Goal: Check status: Check status

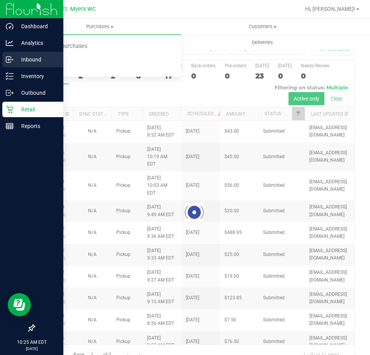
click at [7, 58] on icon at bounding box center [10, 60] width 8 height 8
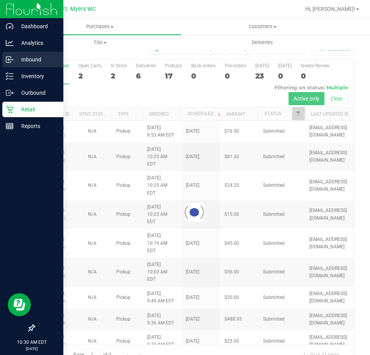
click at [12, 59] on icon at bounding box center [10, 60] width 8 height 8
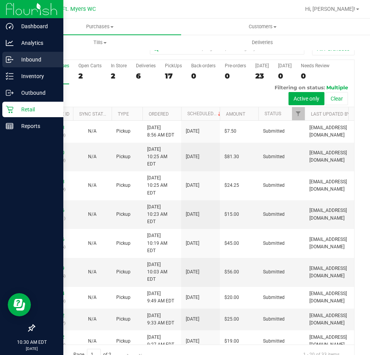
click at [7, 57] on icon at bounding box center [10, 60] width 8 height 8
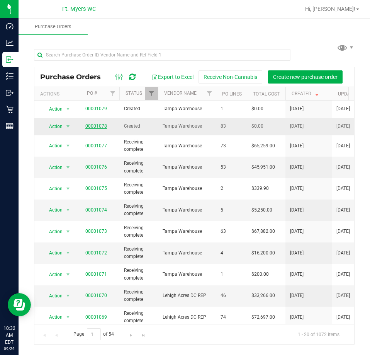
click at [104, 125] on link "00001078" at bounding box center [96, 125] width 22 height 5
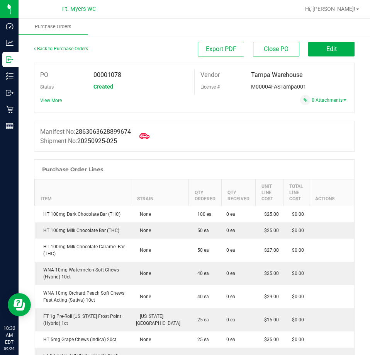
click at [148, 136] on icon at bounding box center [144, 136] width 10 height 10
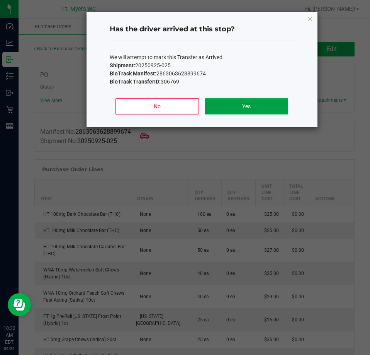
click at [255, 106] on button "Yes" at bounding box center [246, 106] width 83 height 16
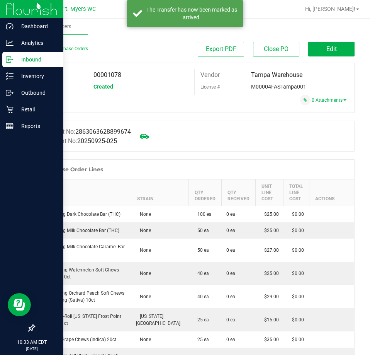
click at [12, 52] on div "Inbound" at bounding box center [32, 59] width 61 height 15
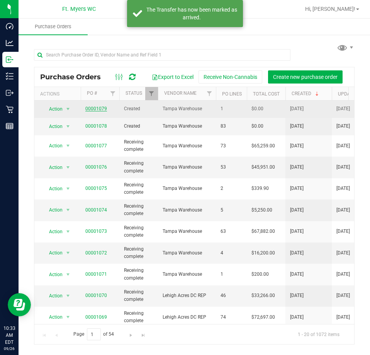
click at [99, 109] on link "00001079" at bounding box center [96, 108] width 22 height 5
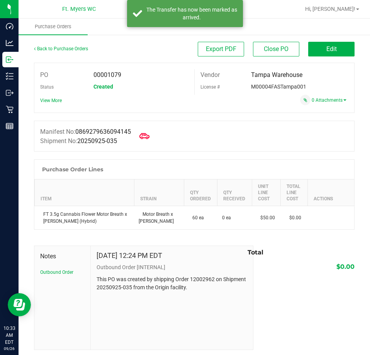
click at [149, 141] on span at bounding box center [144, 135] width 17 height 17
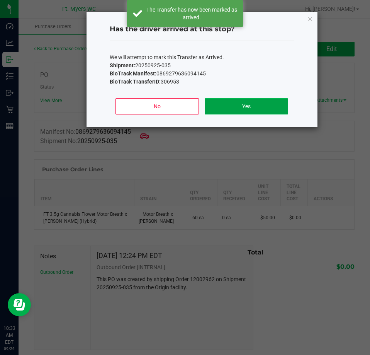
click at [258, 101] on button "Yes" at bounding box center [246, 106] width 83 height 16
